Goal: Task Accomplishment & Management: Manage account settings

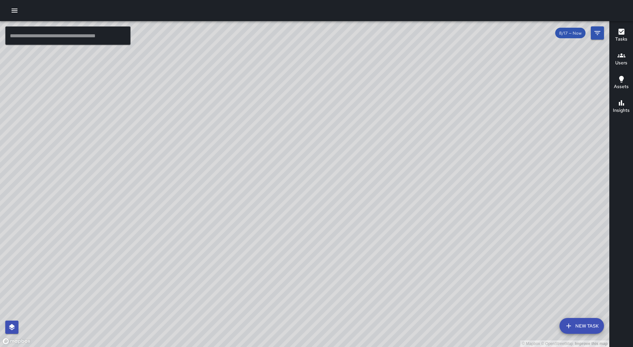
drag, startPoint x: 11, startPoint y: 8, endPoint x: 15, endPoint y: 15, distance: 7.8
click at [11, 8] on button "button" at bounding box center [14, 10] width 13 height 13
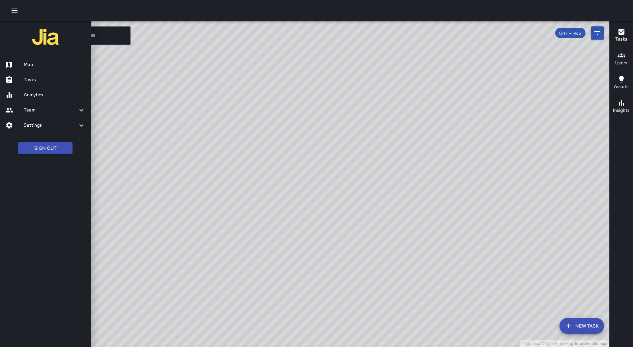
click at [38, 84] on link "Tasks" at bounding box center [45, 79] width 91 height 15
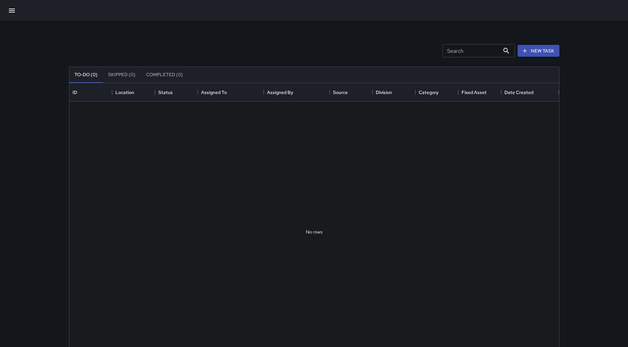
scroll to position [274, 485]
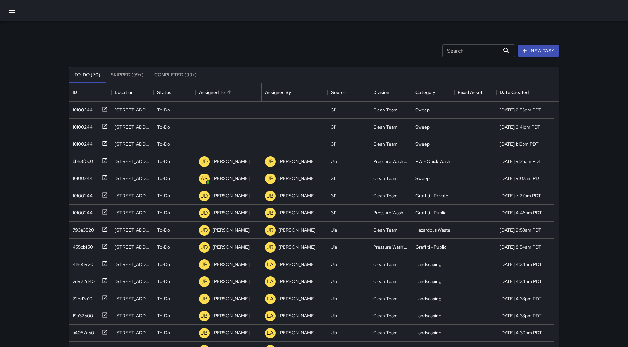
click at [242, 93] on div "Assigned To" at bounding box center [228, 92] width 59 height 18
click at [99, 105] on div "10100244" at bounding box center [89, 108] width 38 height 11
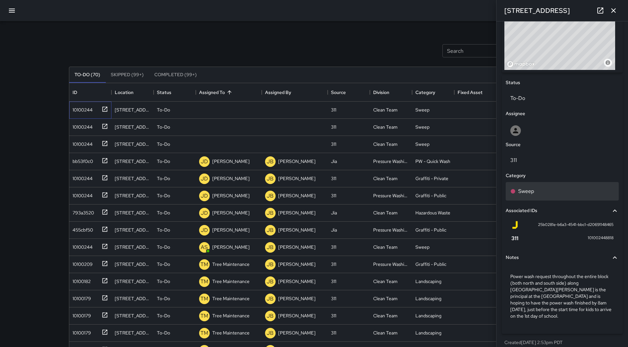
scroll to position [264, 0]
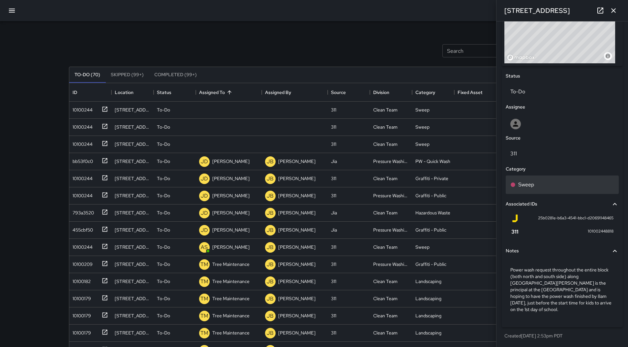
click at [533, 188] on p "Sweep" at bounding box center [526, 185] width 16 height 8
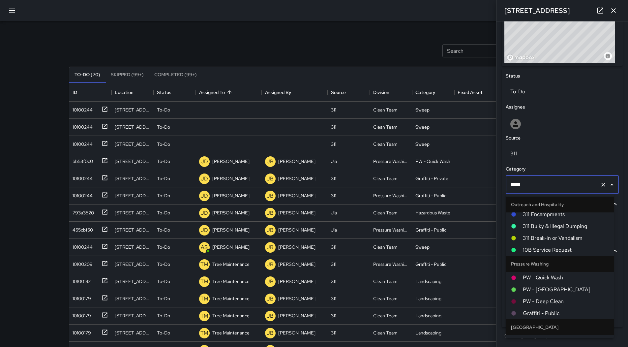
scroll to position [429, 0]
click at [557, 279] on span "PW - Quick Wash" at bounding box center [566, 276] width 86 height 8
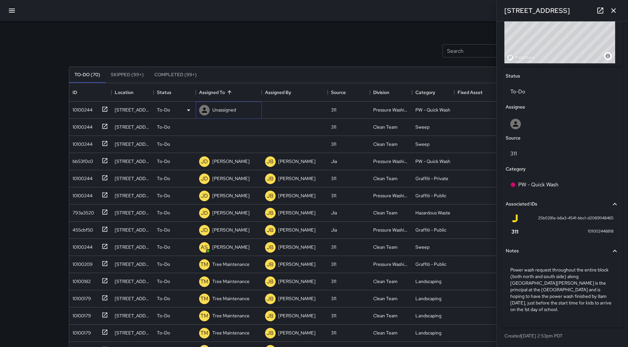
click at [218, 110] on p "Unassigned" at bounding box center [224, 110] width 24 height 7
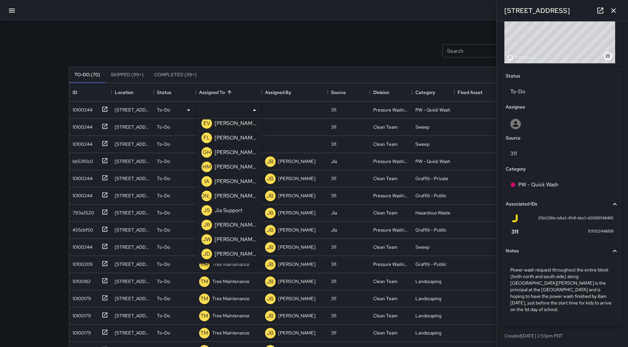
scroll to position [264, 0]
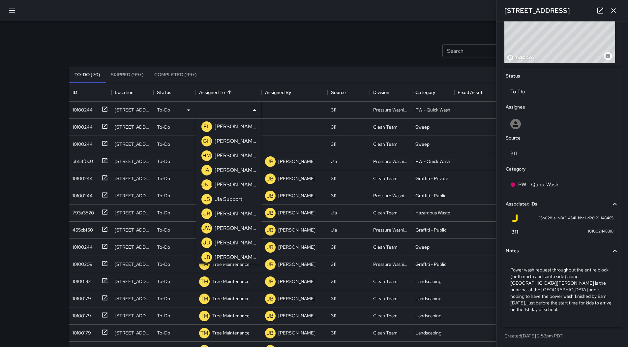
click at [233, 246] on p "[PERSON_NAME]" at bounding box center [236, 243] width 42 height 8
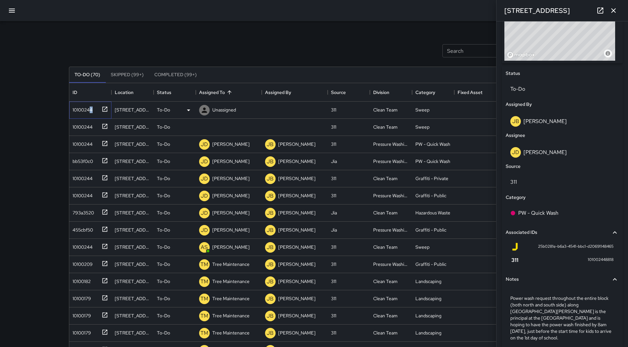
click at [91, 111] on div "10100244" at bounding box center [81, 108] width 23 height 9
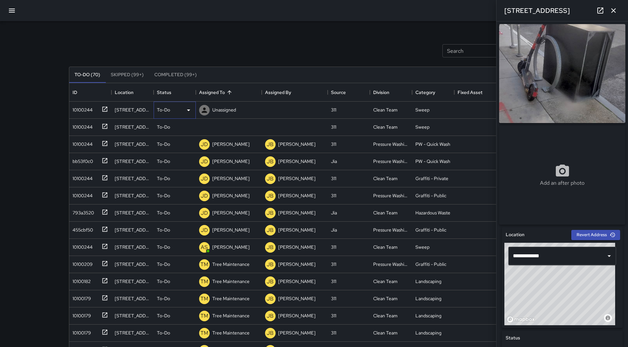
click at [181, 109] on div "To-Do" at bounding box center [175, 110] width 36 height 8
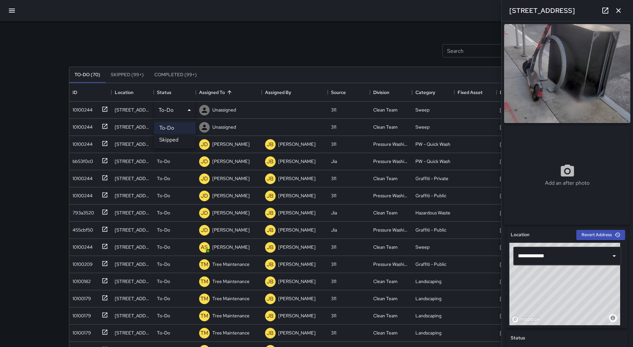
drag, startPoint x: 173, startPoint y: 138, endPoint x: 143, endPoint y: 134, distance: 30.9
click at [173, 139] on li "Skipped" at bounding box center [175, 140] width 42 height 12
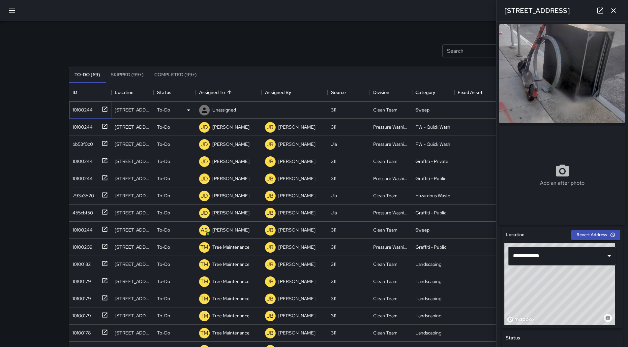
drag, startPoint x: 87, startPoint y: 114, endPoint x: 463, endPoint y: 148, distance: 377.9
click at [87, 113] on div "10100244" at bounding box center [89, 108] width 38 height 11
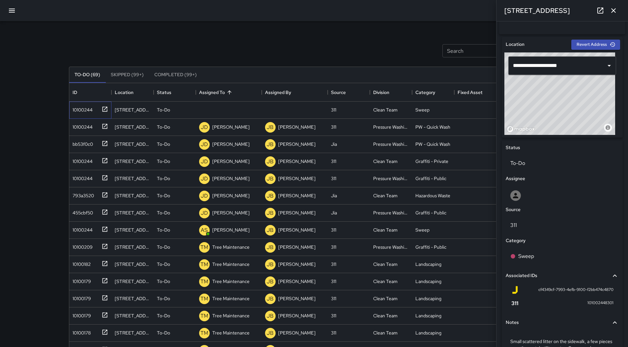
scroll to position [245, 0]
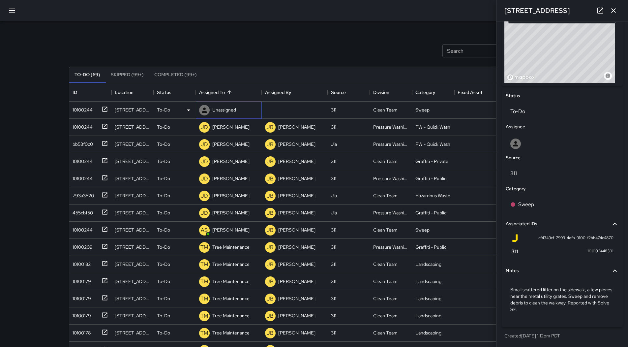
click at [224, 115] on div "Unassigned" at bounding box center [218, 110] width 40 height 13
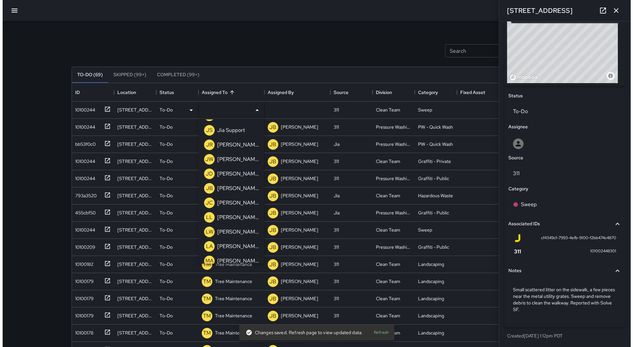
scroll to position [363, 0]
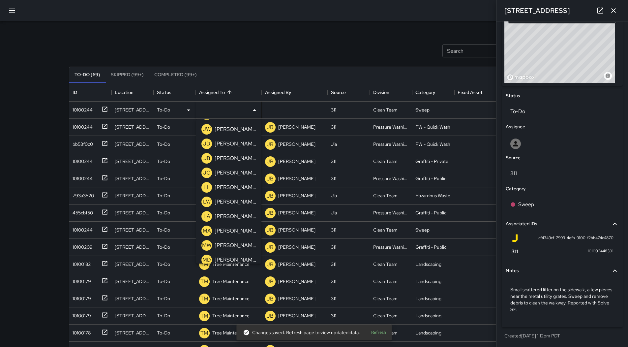
click at [241, 159] on p "[PERSON_NAME]" at bounding box center [236, 158] width 42 height 8
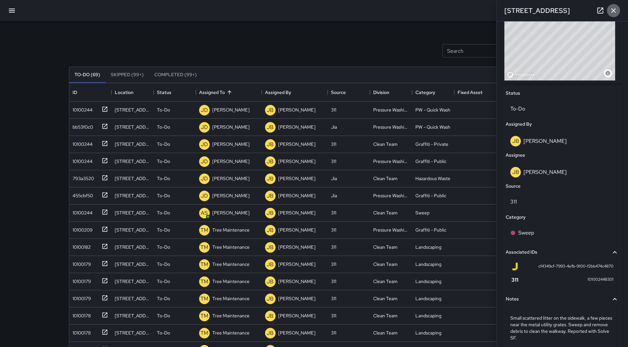
click at [615, 12] on icon "button" at bounding box center [614, 11] width 8 height 8
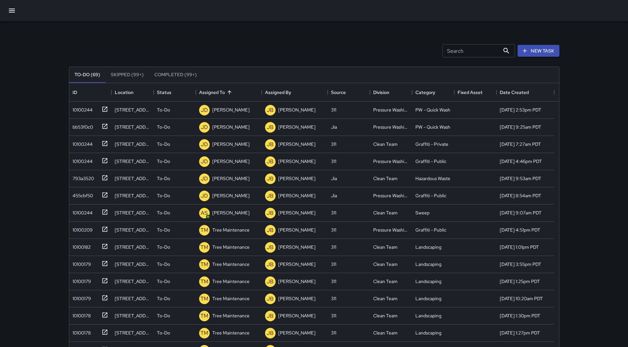
click at [16, 13] on button "button" at bounding box center [12, 11] width 16 height 16
